Goal: Task Accomplishment & Management: Manage account settings

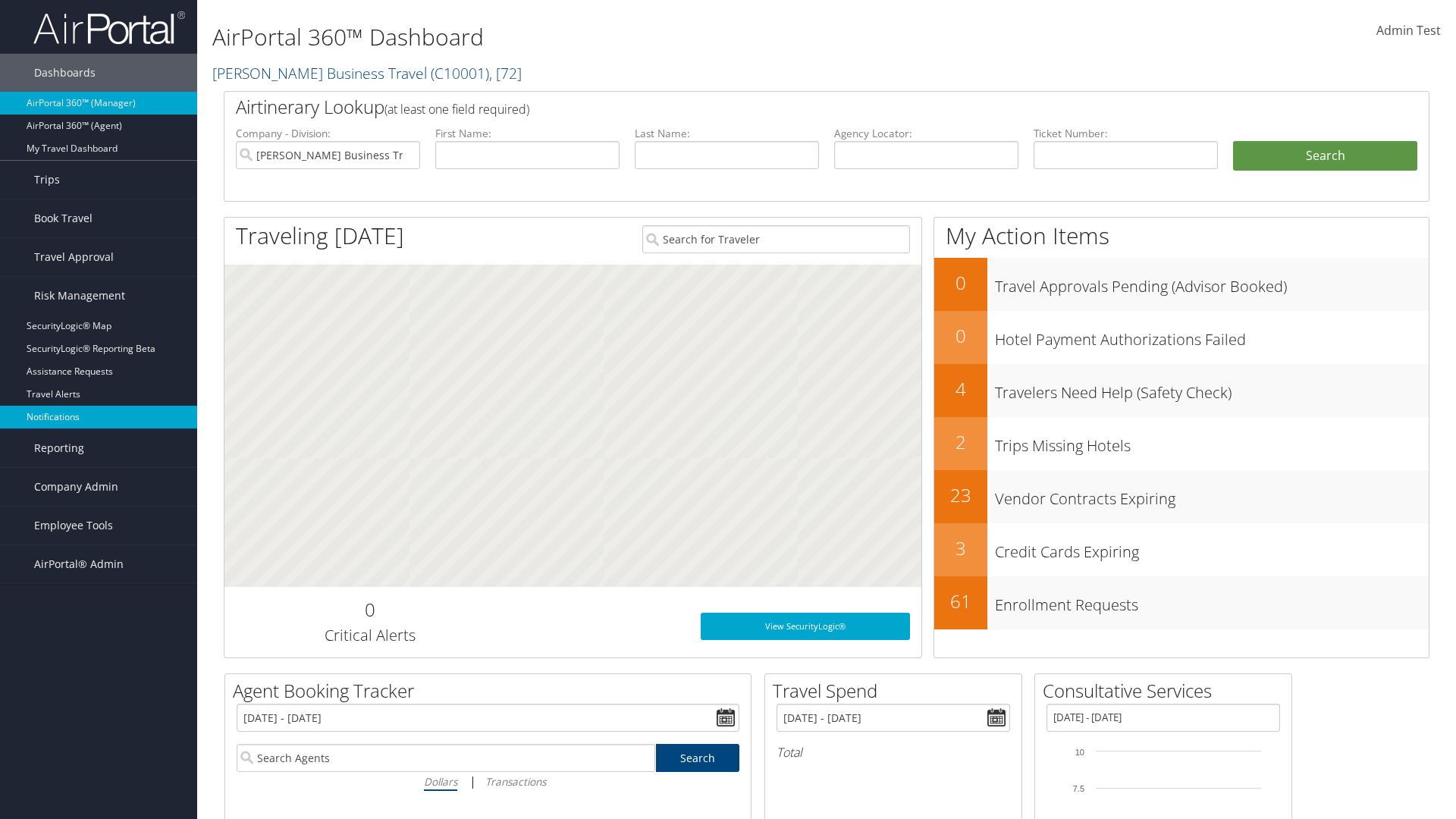
click at [99, 417] on link "Notifications" at bounding box center [98, 417] width 197 height 23
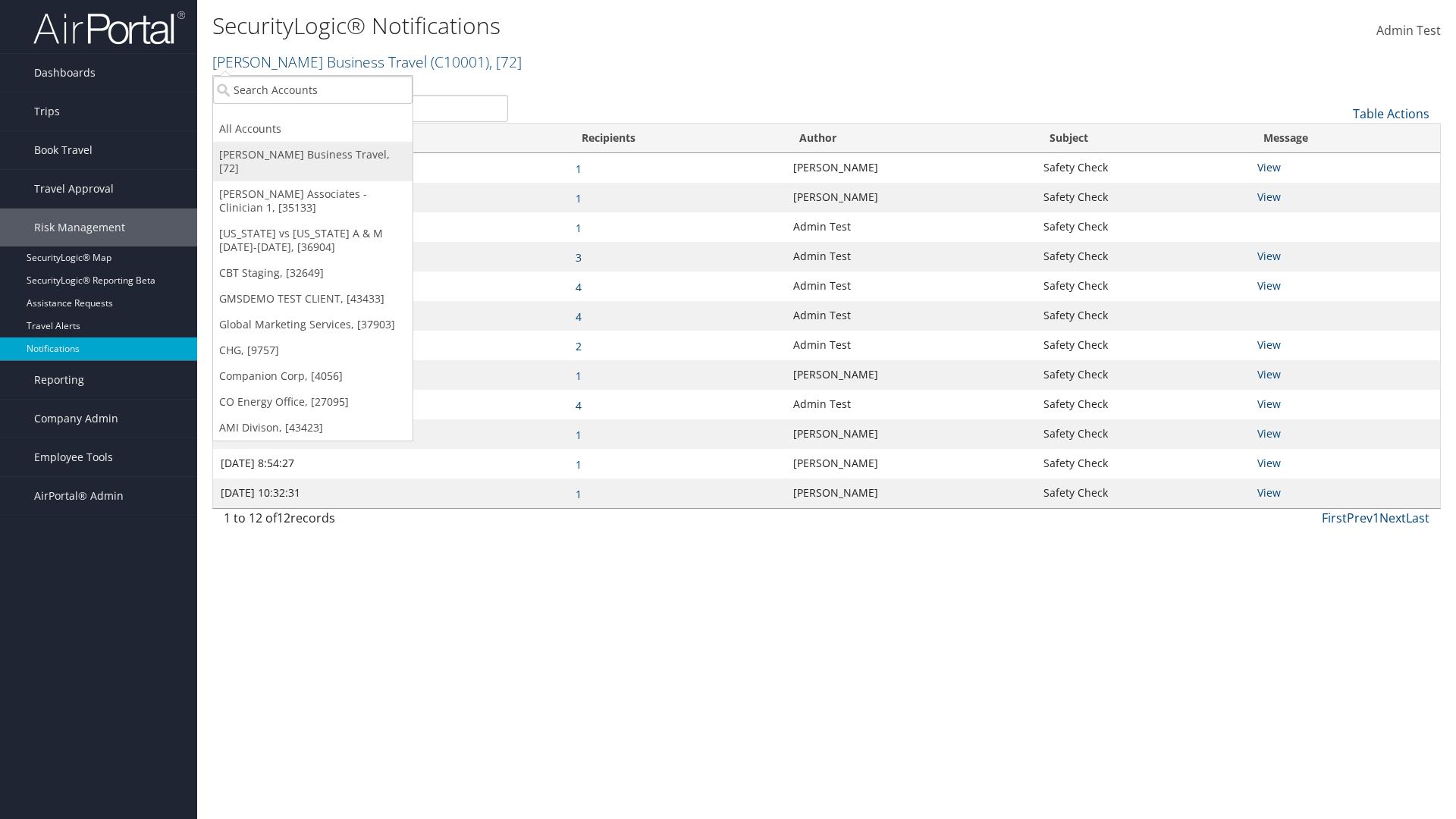
click at [312, 155] on link "[PERSON_NAME] Business Travel, [72]" at bounding box center [313, 162] width 199 height 39
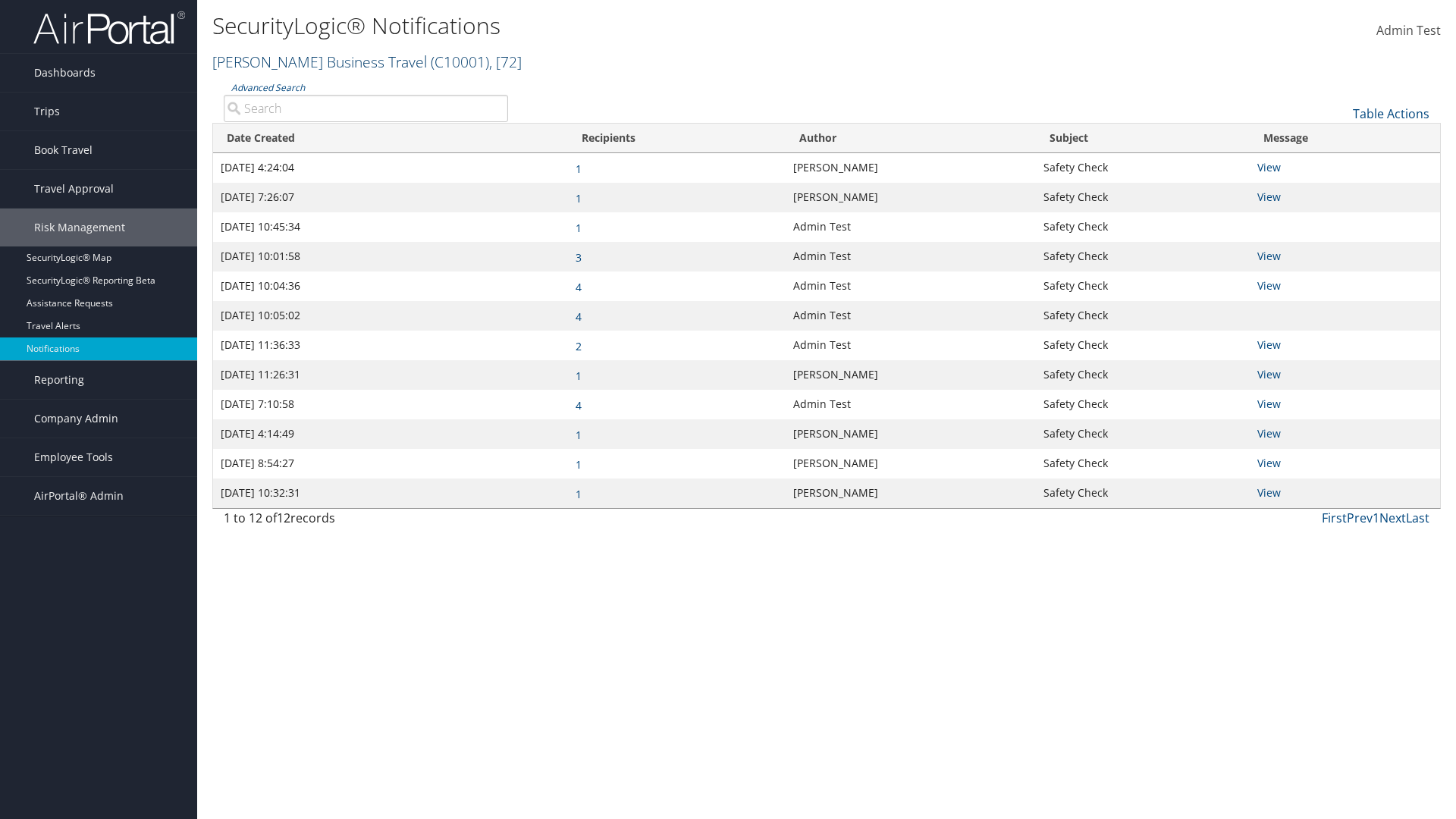
click at [312, 61] on link "[PERSON_NAME] Business Travel ( C10001 ) , [ 72 ]" at bounding box center [367, 62] width 310 height 20
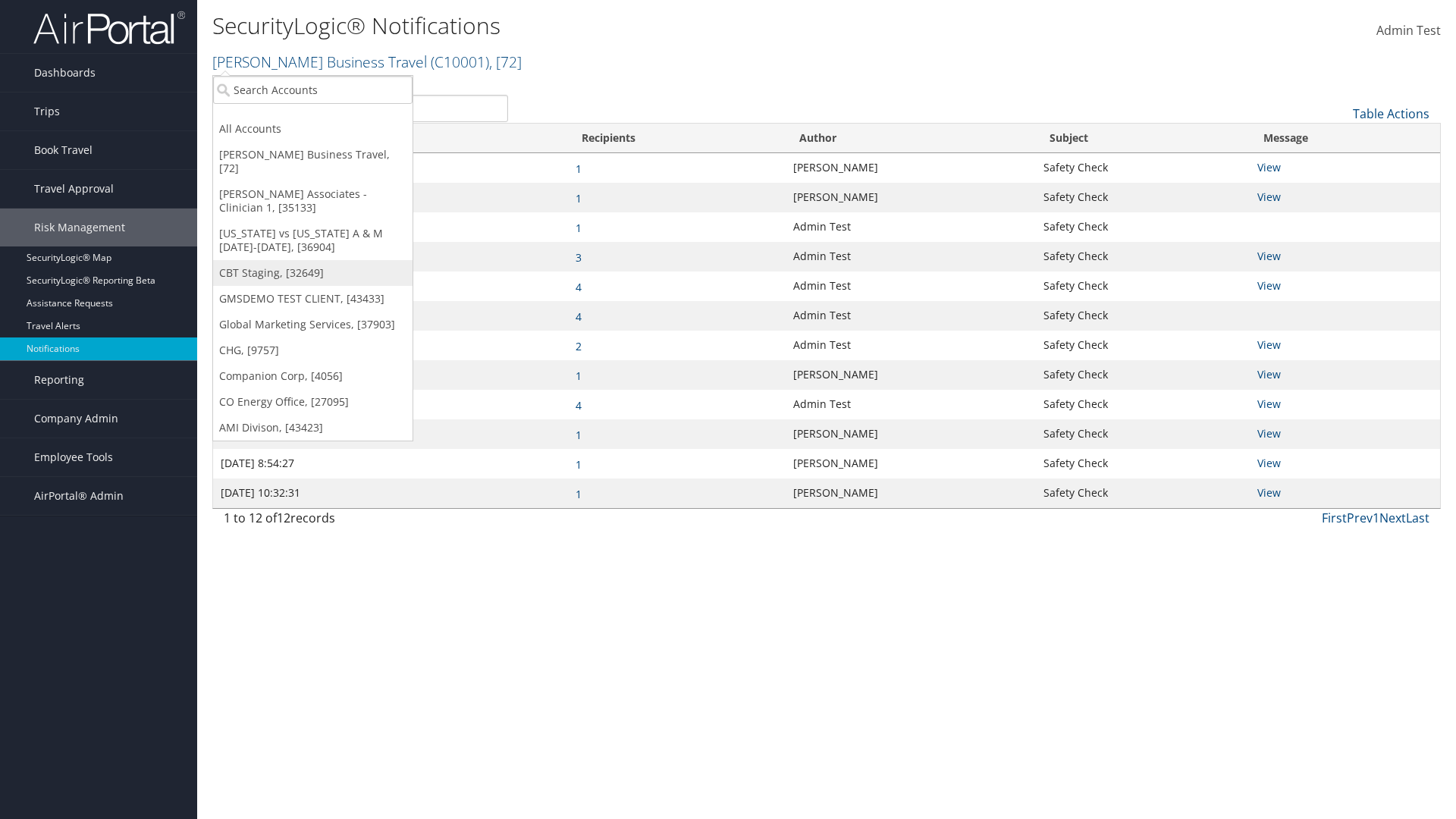
click at [312, 260] on link "CBT Staging, [32649]" at bounding box center [313, 273] width 199 height 26
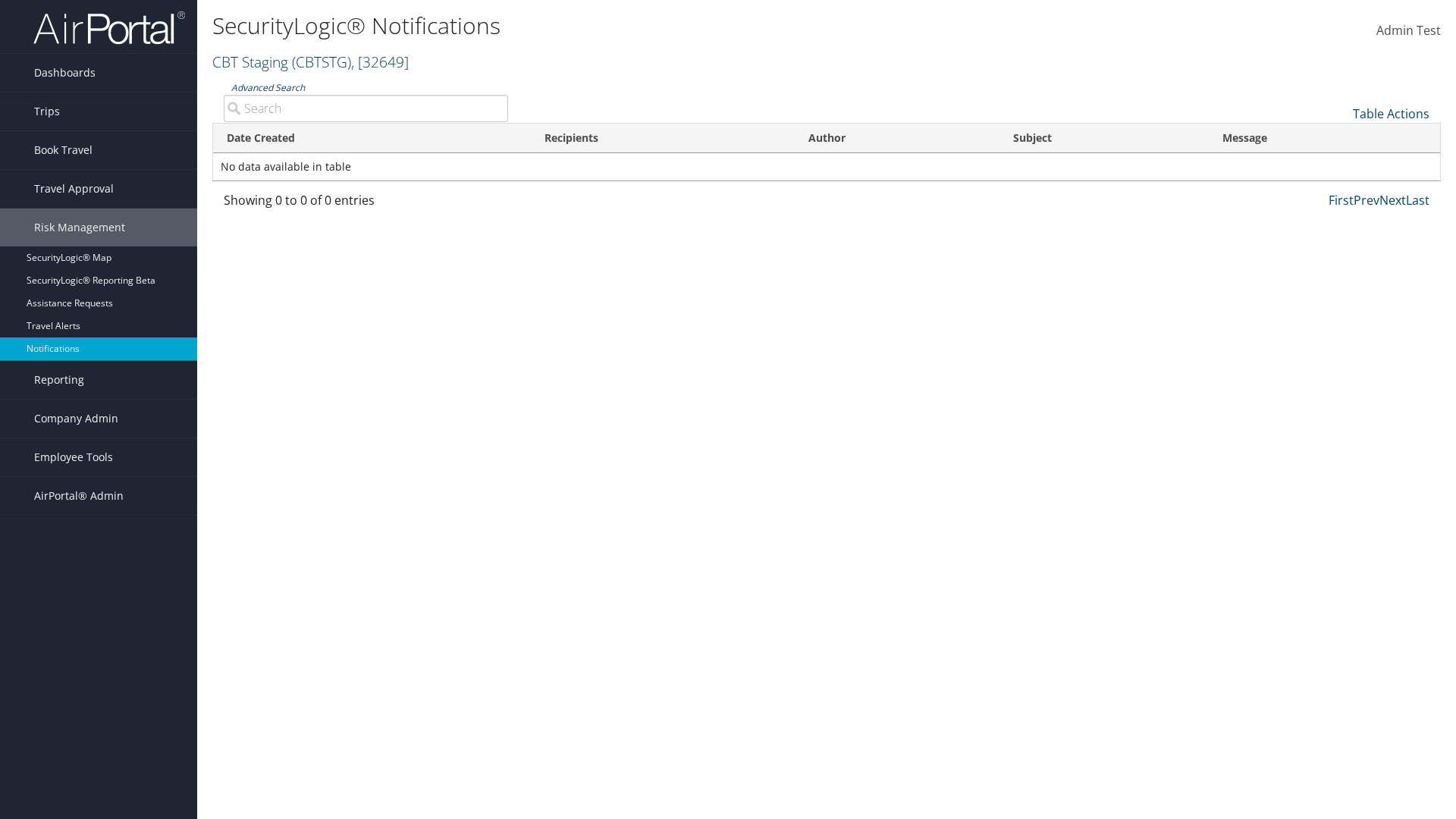
click at [250, 61] on link "CBT Staging ( CBTSTG ) , [ 32649 ]" at bounding box center [310, 62] width 196 height 20
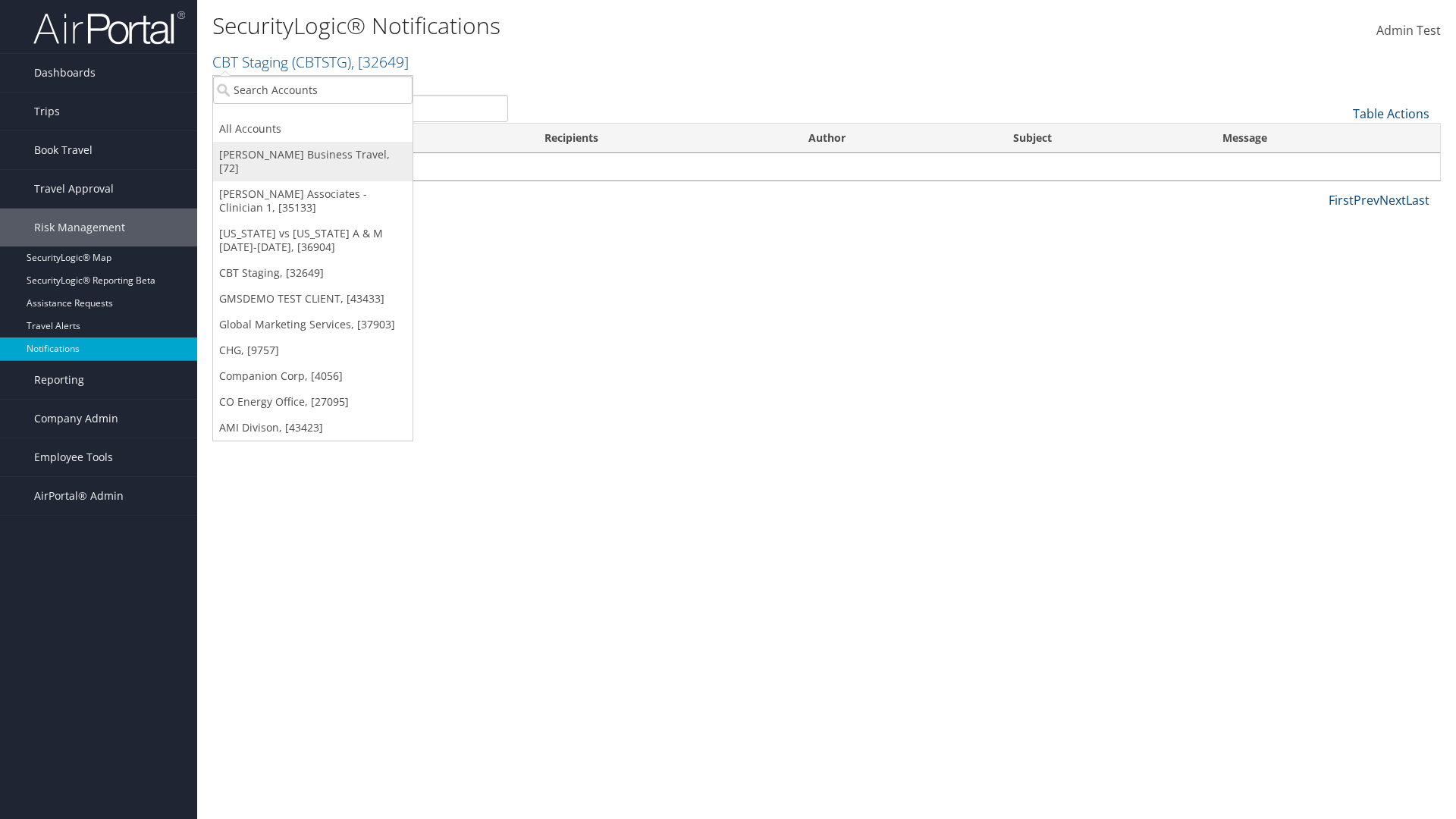
click at [312, 155] on link "[PERSON_NAME] Business Travel, [72]" at bounding box center [313, 162] width 199 height 39
